Goal: Navigation & Orientation: Understand site structure

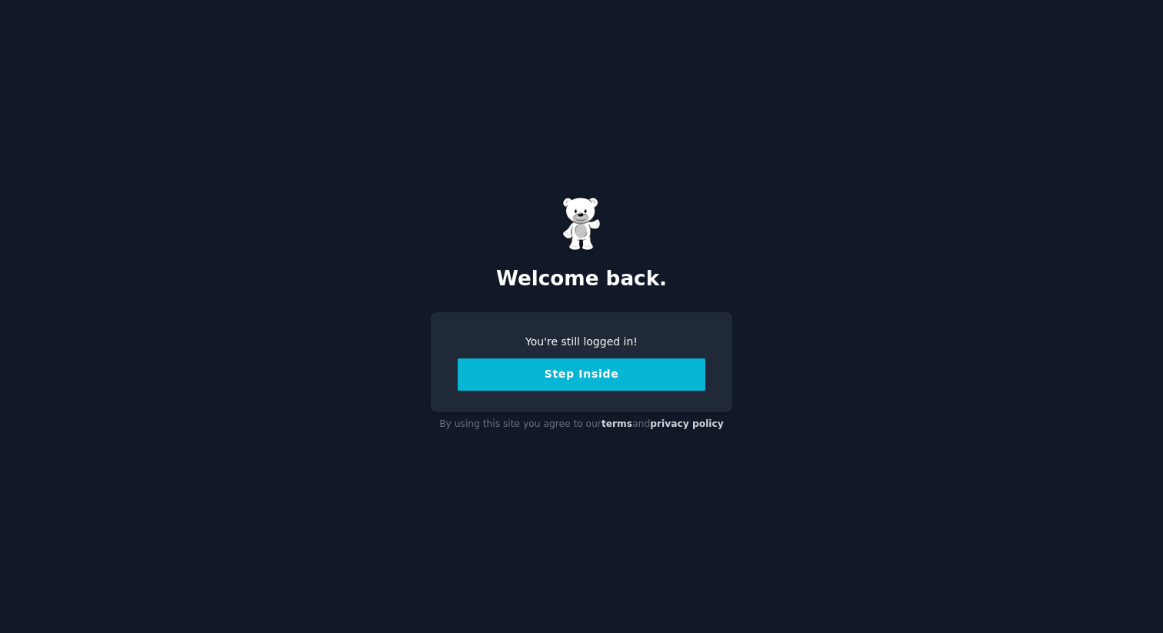
click at [568, 386] on button "Step Inside" at bounding box center [582, 375] width 248 height 32
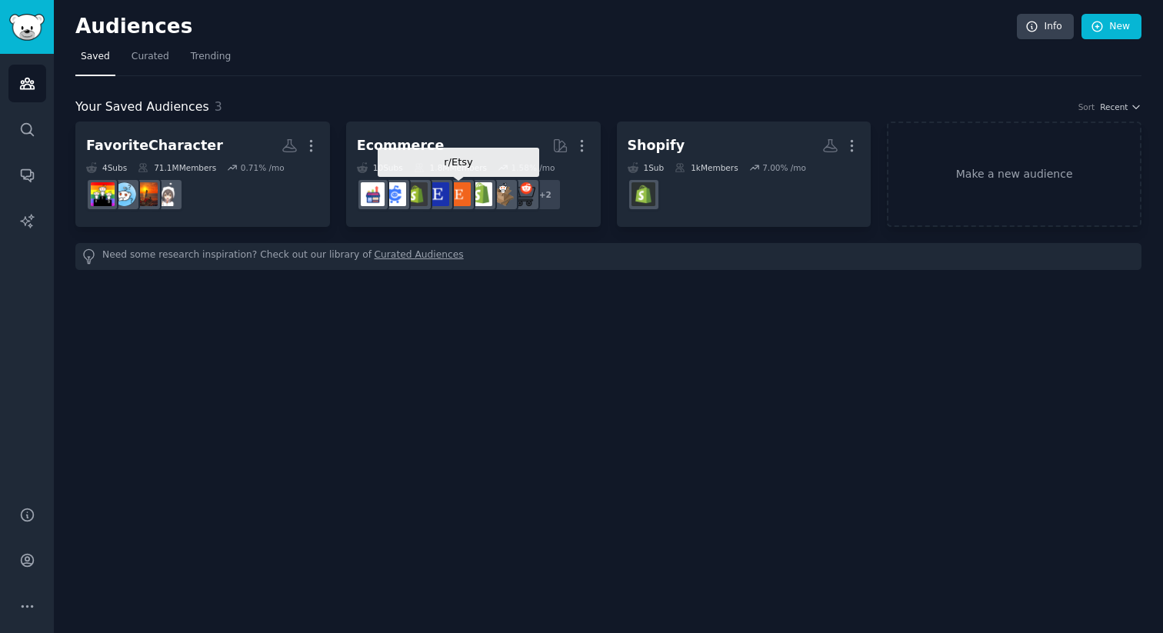
click at [474, 188] on div at bounding box center [459, 194] width 32 height 32
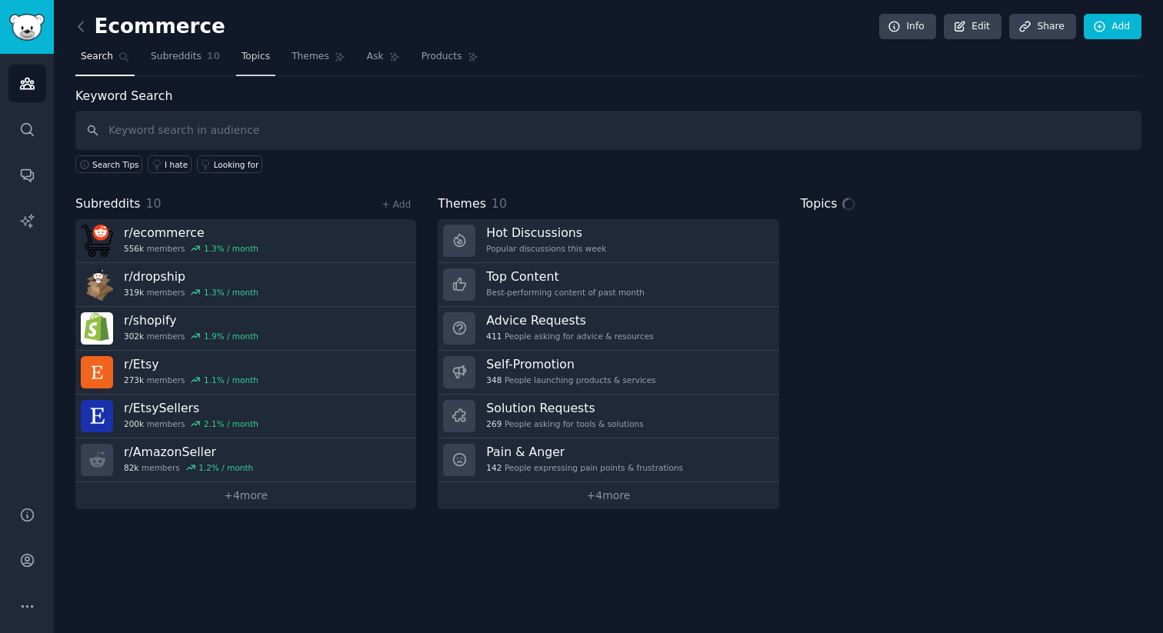
click at [243, 58] on span "Topics" at bounding box center [256, 57] width 28 height 14
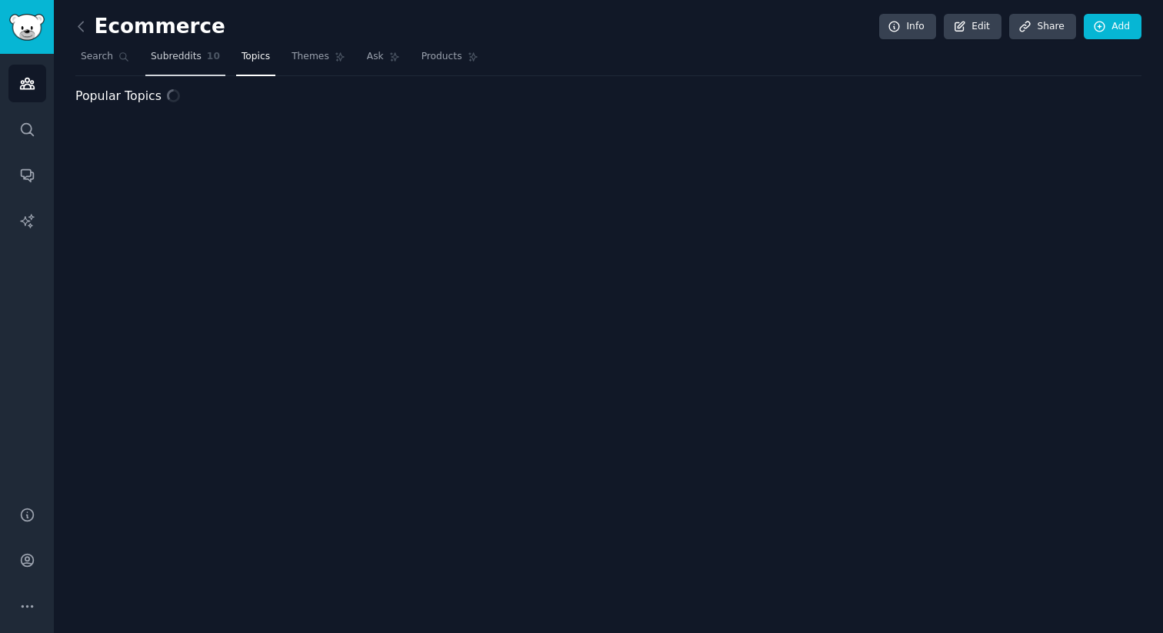
click at [189, 58] on span "Subreddits" at bounding box center [176, 57] width 51 height 14
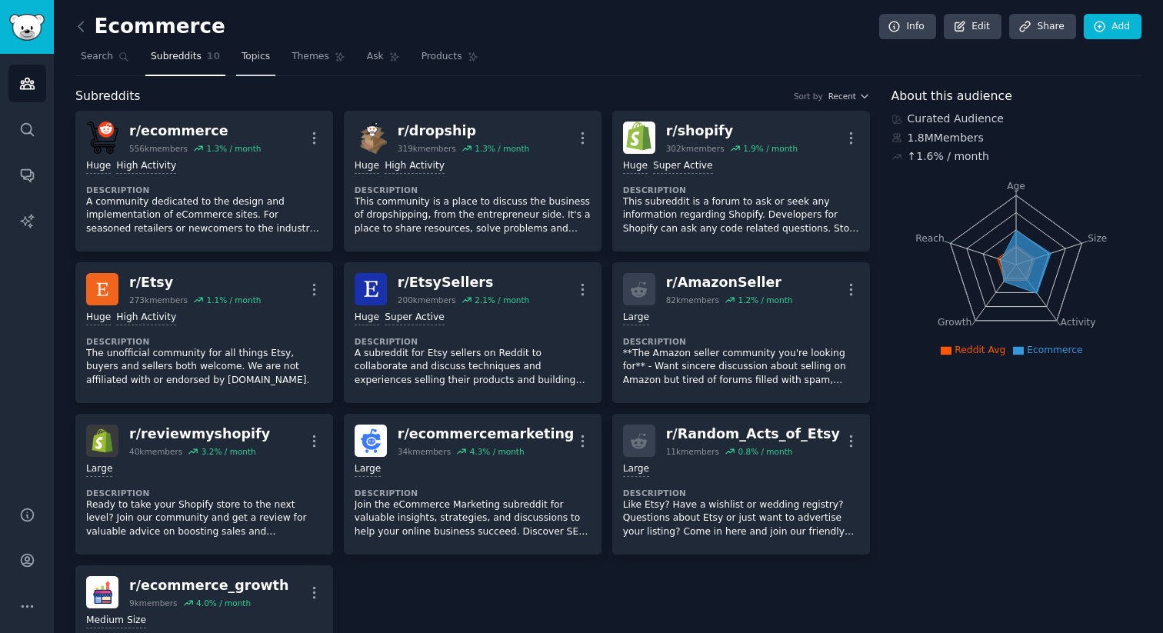
click at [259, 72] on link "Topics" at bounding box center [255, 61] width 39 height 32
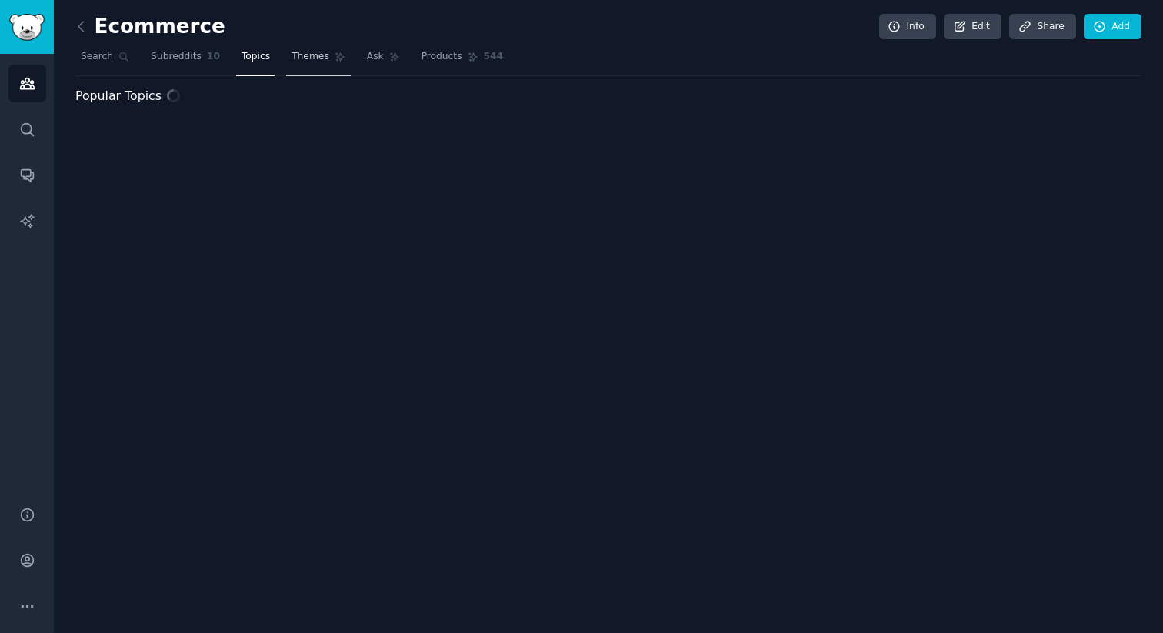
click at [302, 62] on span "Themes" at bounding box center [311, 57] width 38 height 14
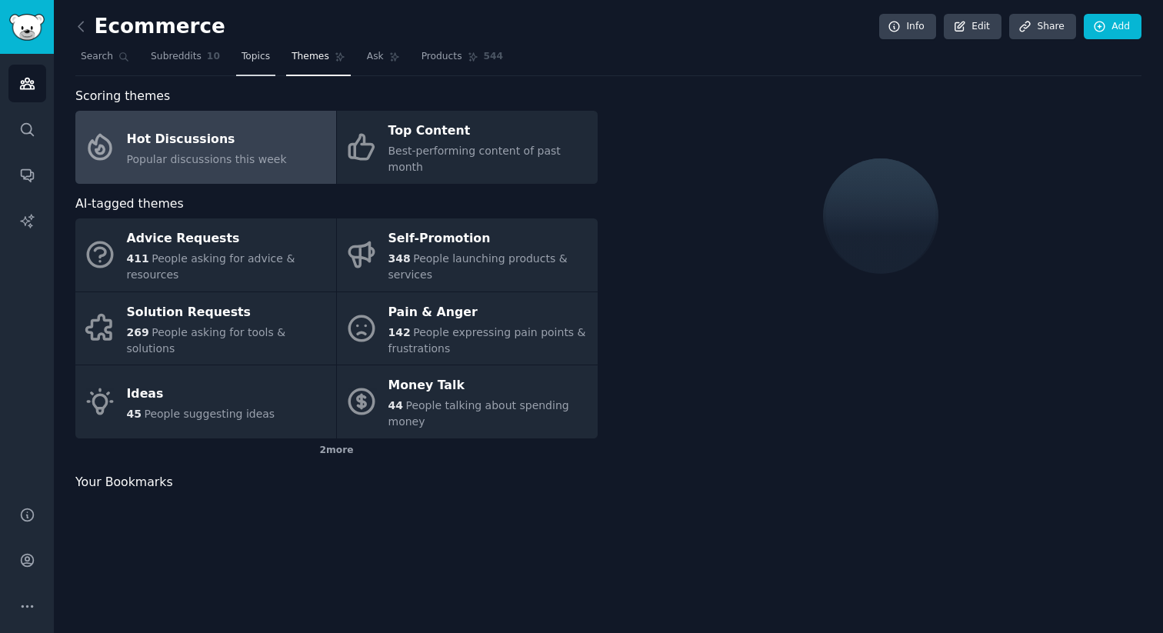
click at [253, 62] on span "Topics" at bounding box center [256, 57] width 28 height 14
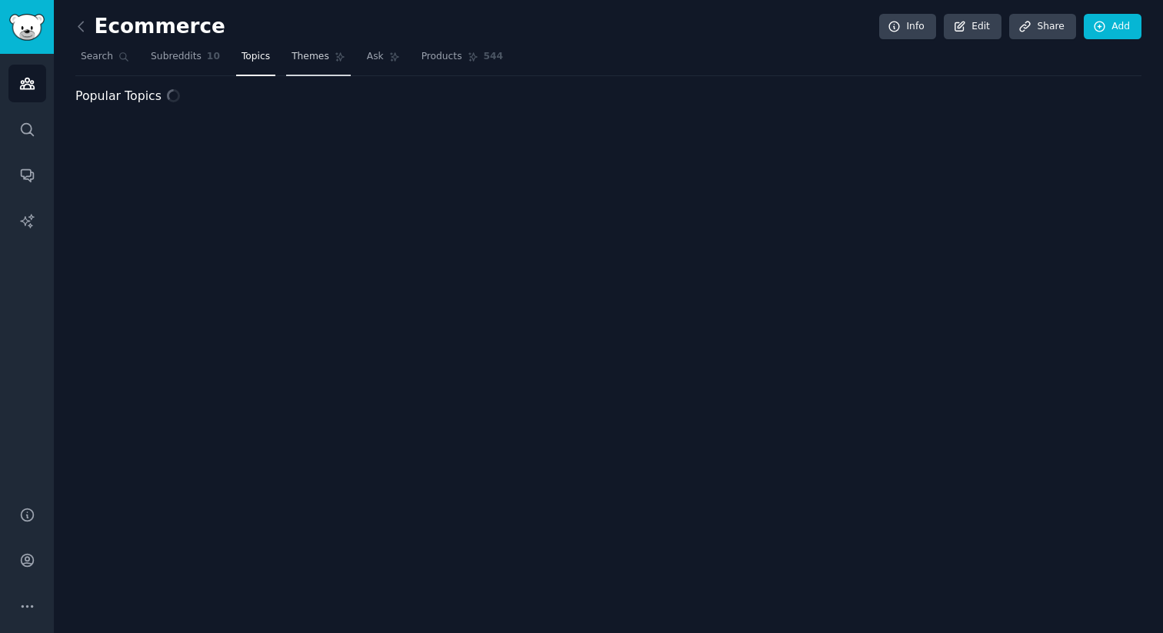
click at [309, 68] on link "Themes" at bounding box center [318, 61] width 65 height 32
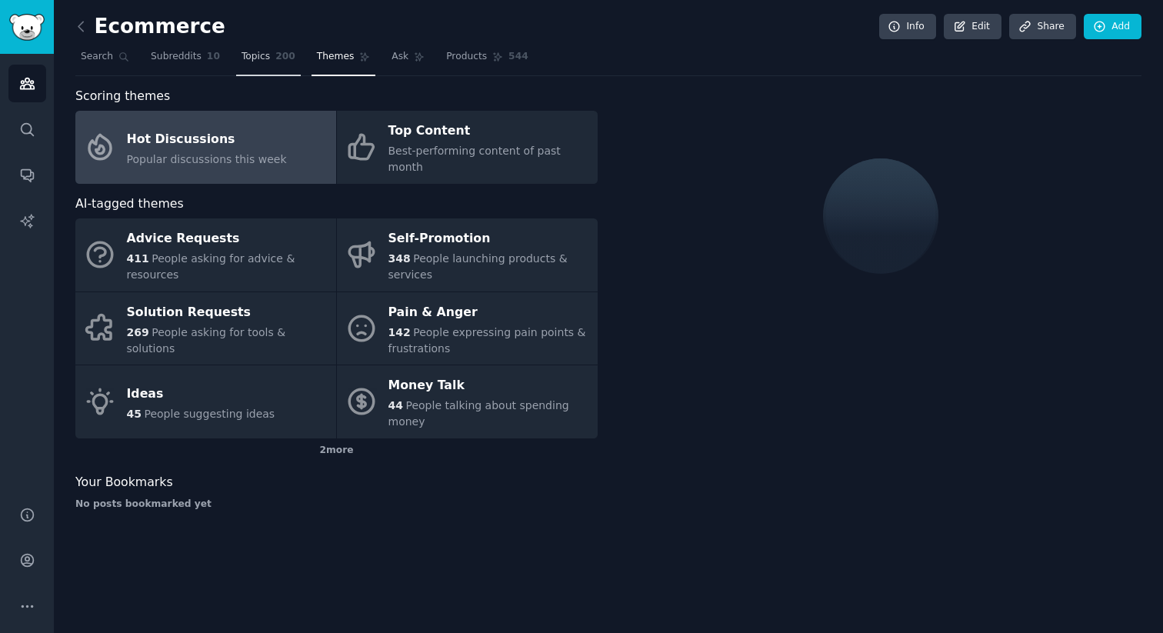
click at [249, 68] on link "Topics 200" at bounding box center [268, 61] width 65 height 32
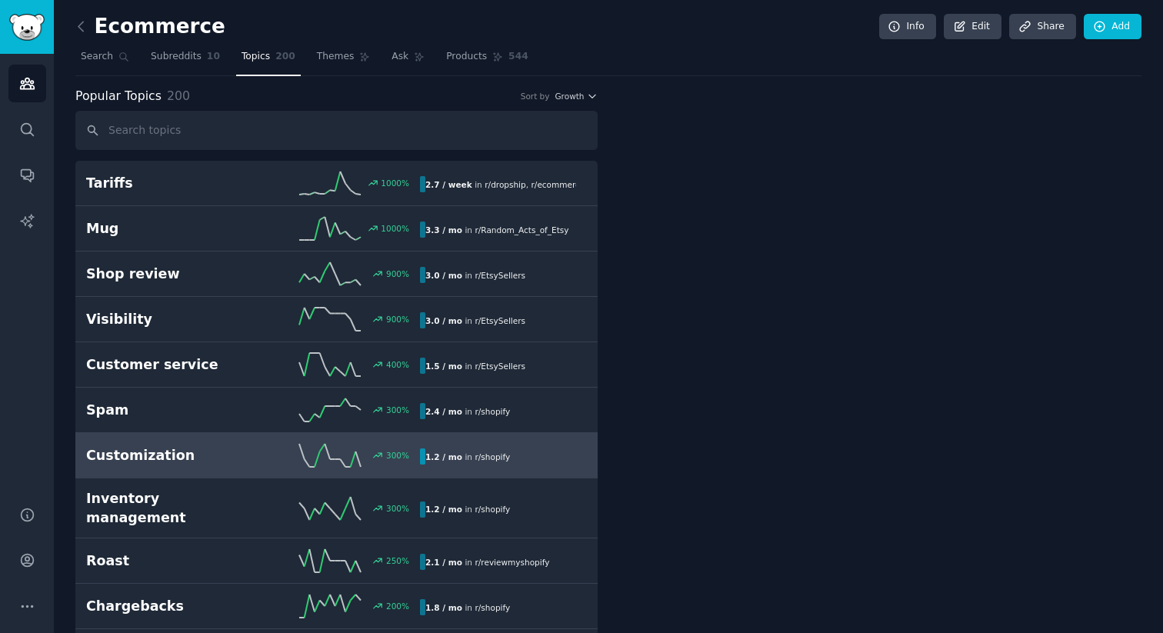
click at [217, 449] on h2 "Customization" at bounding box center [169, 455] width 167 height 19
